Goal: Find specific page/section: Find specific page/section

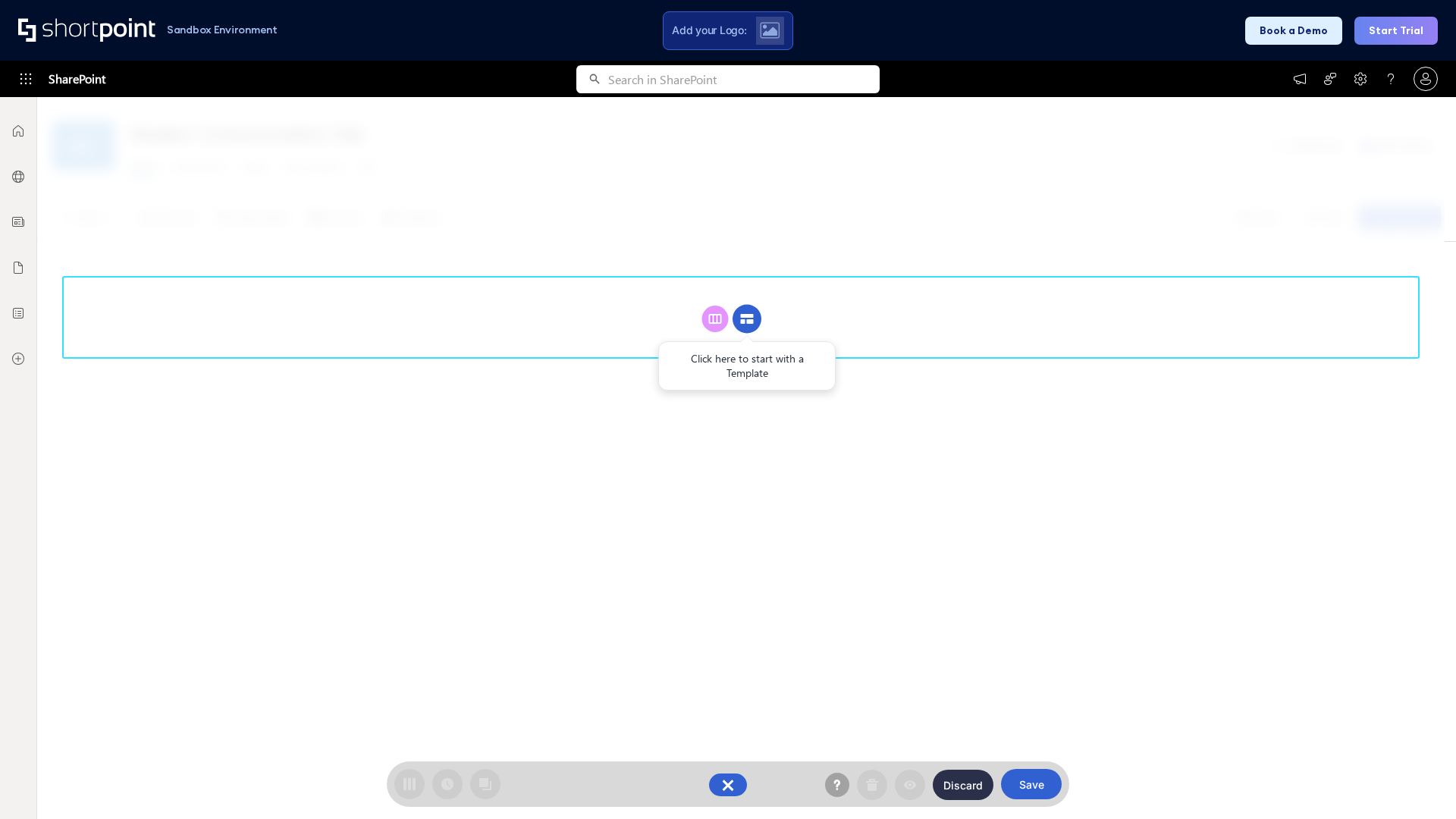
click at [747, 318] on circle at bounding box center [747, 319] width 29 height 29
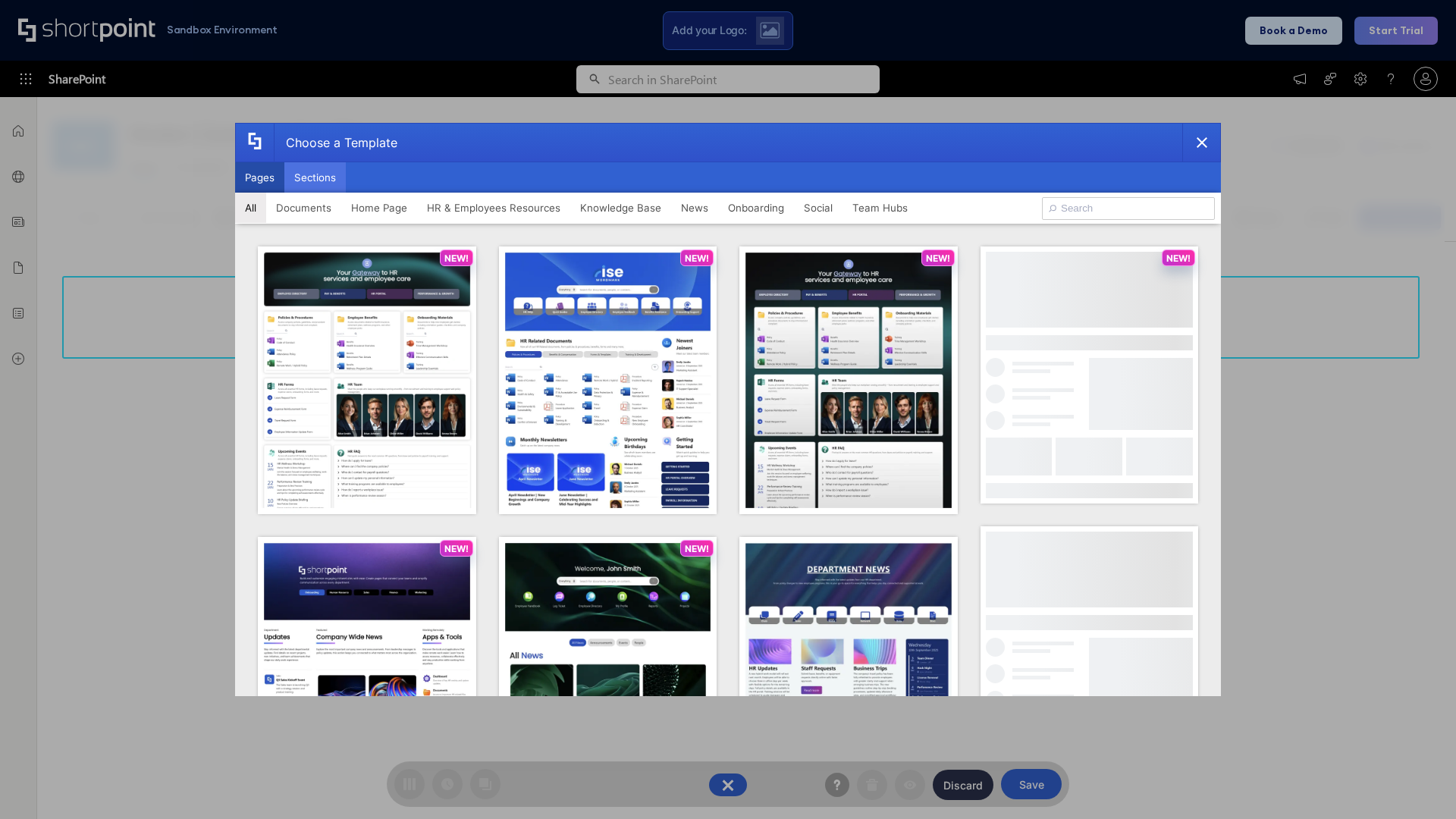
click at [315, 178] on button "Sections" at bounding box center [315, 177] width 61 height 30
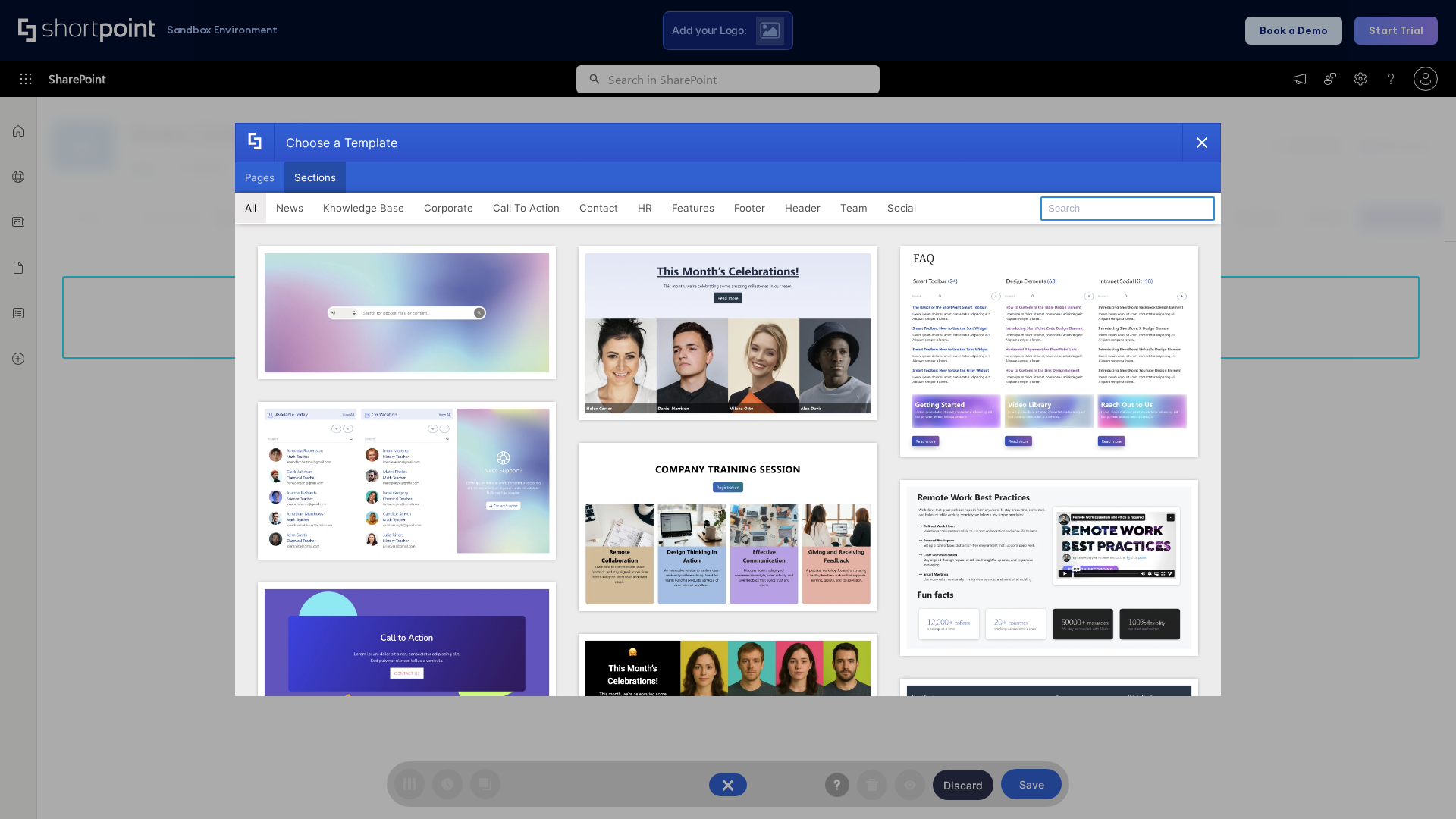
type input "Service Block 2"
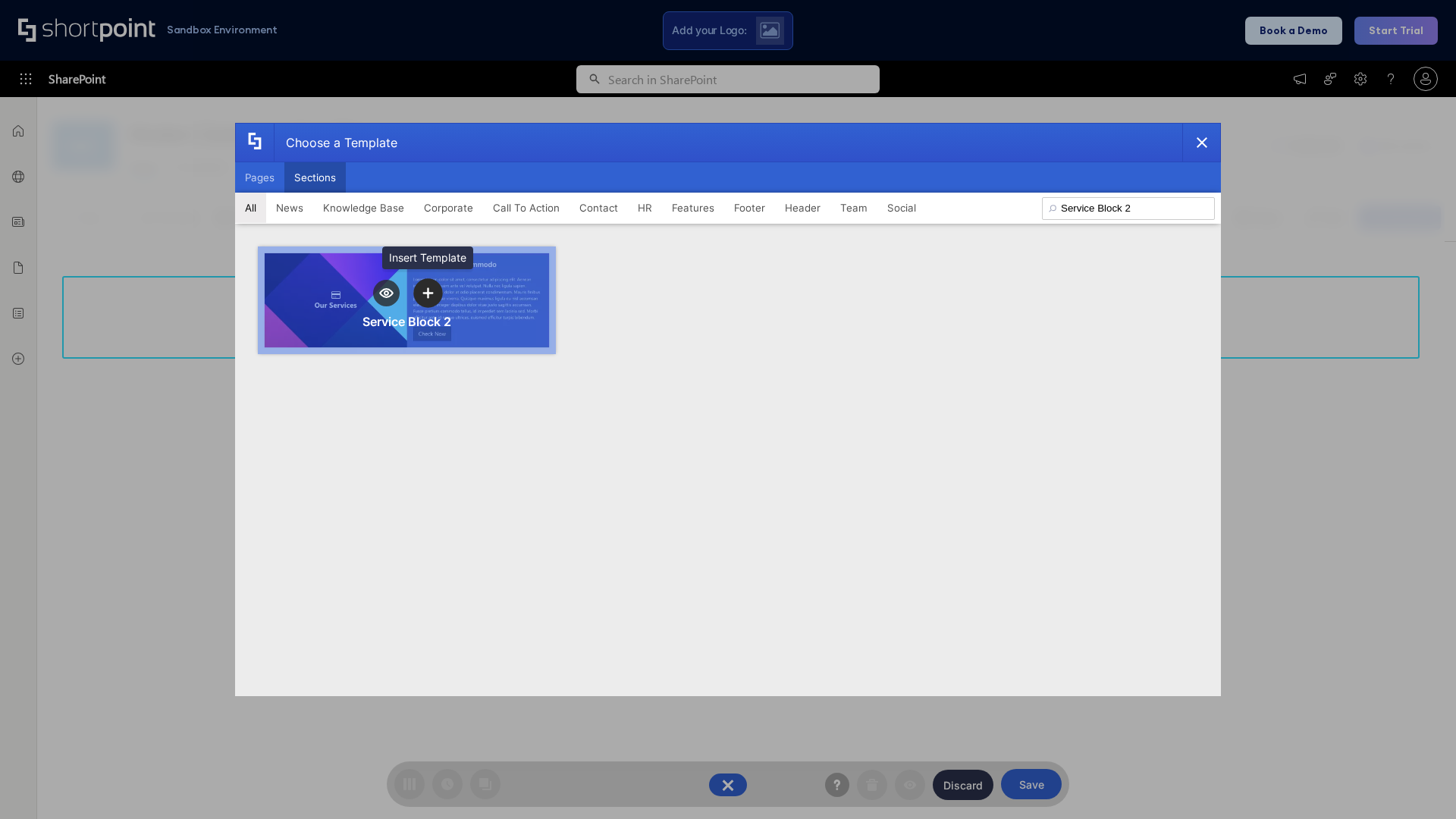
click at [428, 293] on icon "template selector" at bounding box center [428, 293] width 11 height 11
